Goal: Find specific page/section: Find specific page/section

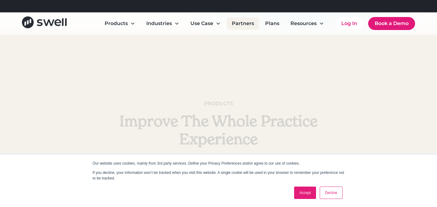
scroll to position [268, 0]
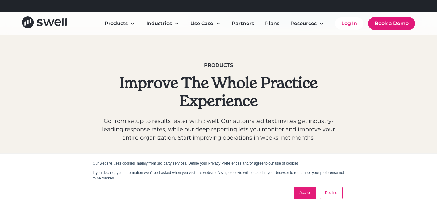
click at [311, 194] on link "Accept" at bounding box center [305, 192] width 22 height 12
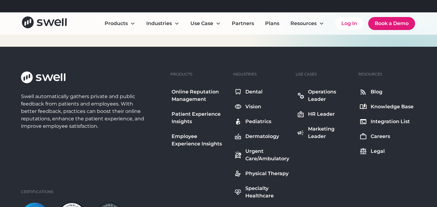
scroll to position [2253, 0]
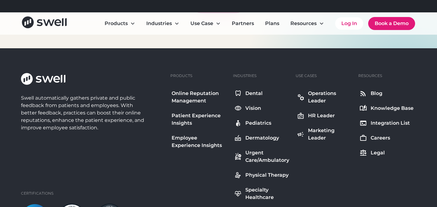
click at [385, 135] on div "Careers" at bounding box center [380, 137] width 19 height 7
click at [317, 94] on div "Operations Leader" at bounding box center [330, 97] width 44 height 15
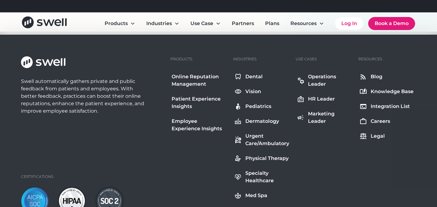
scroll to position [2611, 0]
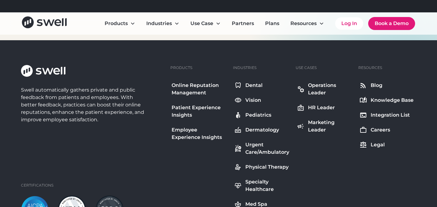
click at [315, 109] on div "HR Leader" at bounding box center [321, 107] width 27 height 7
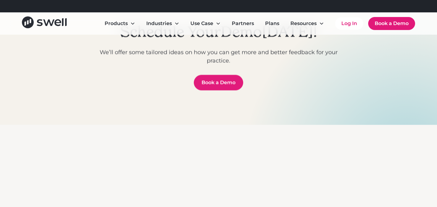
scroll to position [636, 0]
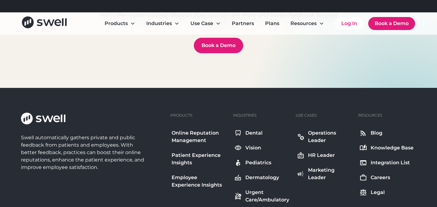
click at [372, 183] on div "Blog Knowledge Base Integration List Careers Legal" at bounding box center [387, 162] width 57 height 69
click at [365, 178] on icon at bounding box center [363, 177] width 7 height 7
